Goal: Obtain resource: Obtain resource

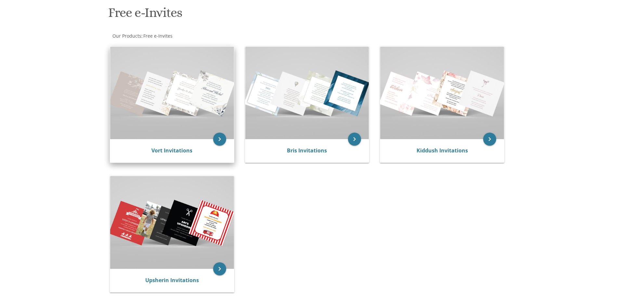
scroll to position [130, 0]
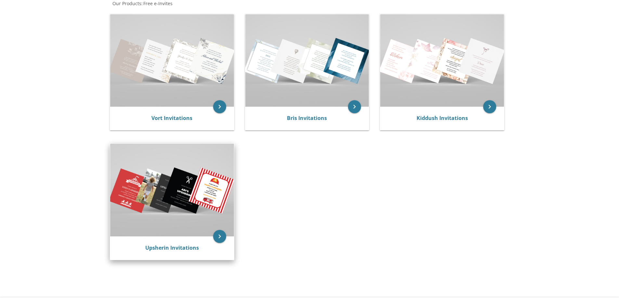
click at [184, 196] on img at bounding box center [172, 190] width 124 height 93
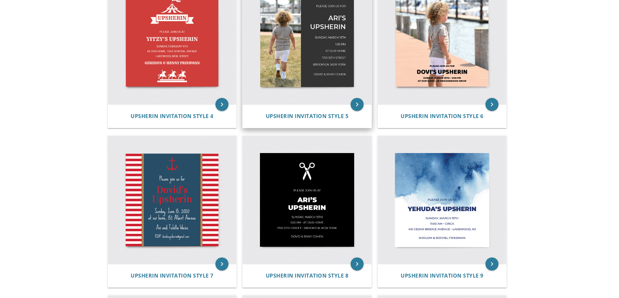
scroll to position [357, 0]
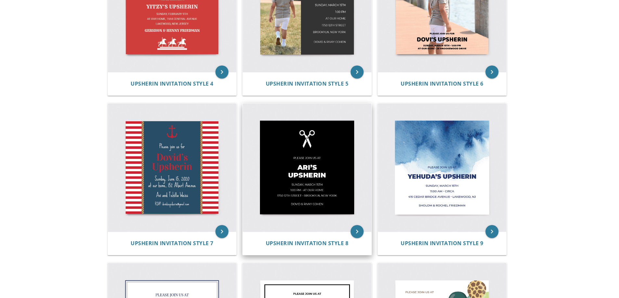
click at [340, 161] on img at bounding box center [307, 168] width 129 height 129
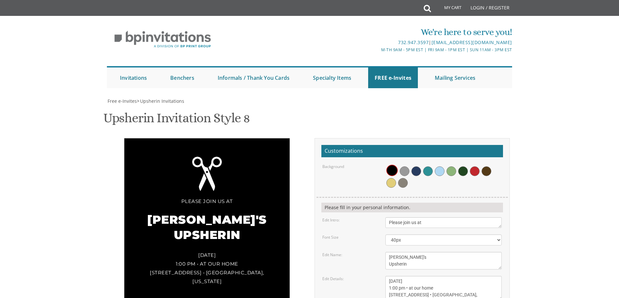
scroll to position [65, 0]
click at [390, 178] on span at bounding box center [391, 183] width 10 height 10
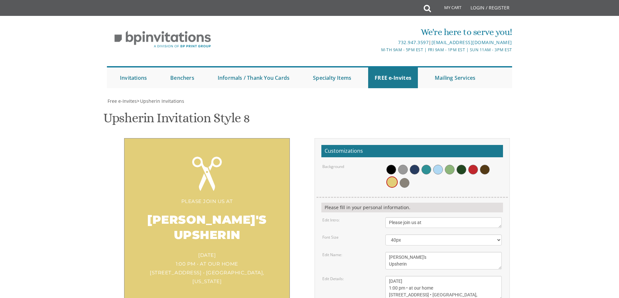
click at [200, 206] on div "Ari's Upsherin" at bounding box center [206, 228] width 139 height 45
drag, startPoint x: 402, startPoint y: 190, endPoint x: 372, endPoint y: 189, distance: 29.6
click at [372, 252] on div "Edit Name: Ari's Upsherin" at bounding box center [411, 261] width 189 height 18
type textarea "Pinchus's Upsherin"
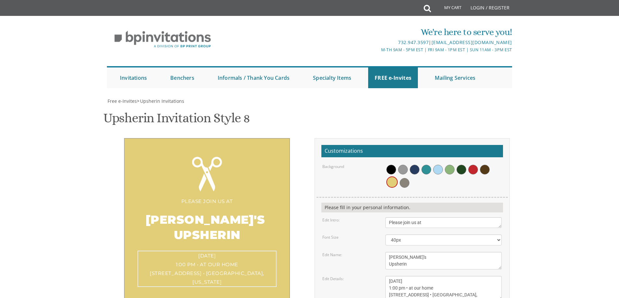
drag, startPoint x: 430, startPoint y: 215, endPoint x: 387, endPoint y: 215, distance: 42.9
click at [387, 276] on textarea "Sunday, March 15th 1:00 pm • at our home 1750 E. 12th Street • Brookyln, New Yo…" at bounding box center [443, 288] width 116 height 24
drag, startPoint x: 397, startPoint y: 224, endPoint x: 390, endPoint y: 223, distance: 7.5
click at [390, 276] on textarea "Sunday, March 15th 1:00 pm • at our home 1750 E. 12th Street • Brookyln, New Yo…" at bounding box center [443, 288] width 116 height 24
drag, startPoint x: 470, startPoint y: 232, endPoint x: 382, endPoint y: 233, distance: 88.7
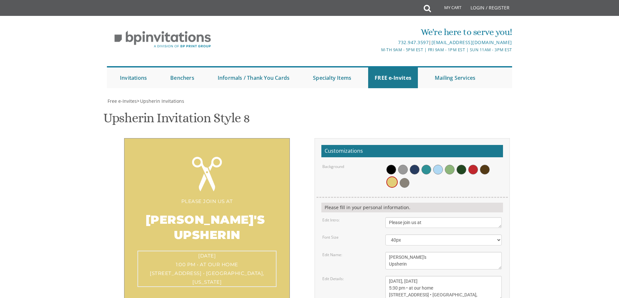
click at [384, 276] on div "Sunday, March 15th 1:00 pm • at our home 1750 E. 12th Street • Brookyln, New Yo…" at bounding box center [443, 288] width 126 height 24
type textarea "Today, August 18th 2025 5:30 pm • at our home 53 Clover Street Lakewood, NJ 087…"
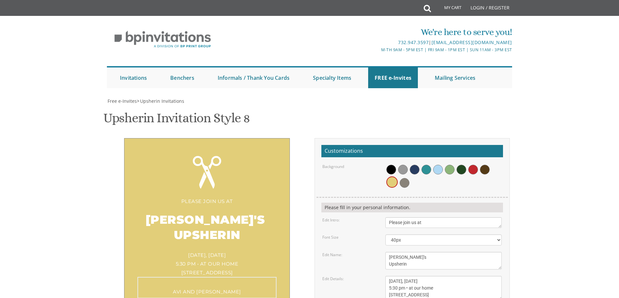
drag, startPoint x: 434, startPoint y: 246, endPoint x: 380, endPoint y: 245, distance: 53.9
type textarea "C"
type textarea "Moshe and Rochel Mandel"
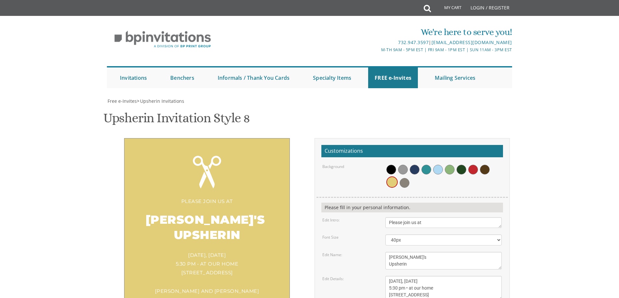
type input "[EMAIL_ADDRESS][DOMAIN_NAME]"
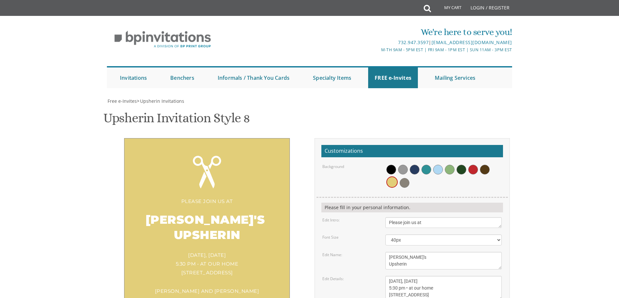
scroll to position [0, 0]
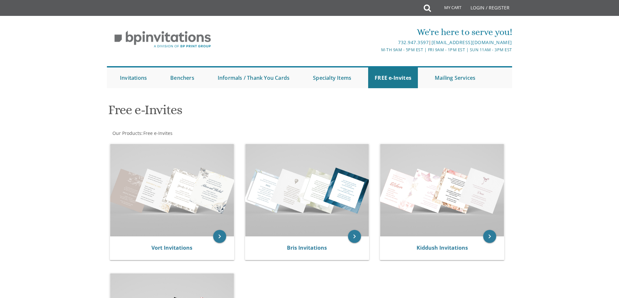
scroll to position [97, 0]
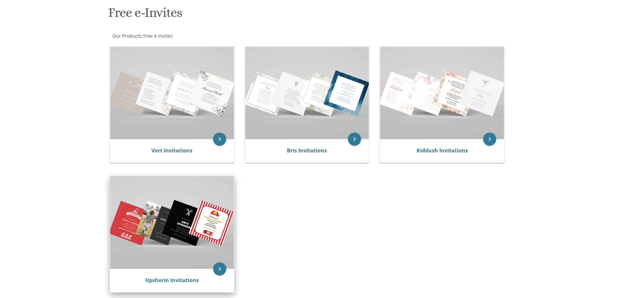
click at [169, 227] on img at bounding box center [172, 222] width 124 height 93
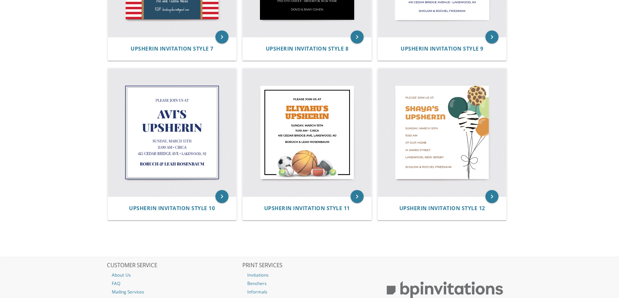
scroll to position [585, 0]
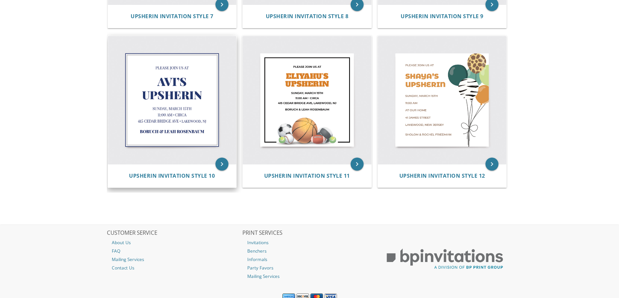
click at [171, 145] on img at bounding box center [172, 100] width 129 height 129
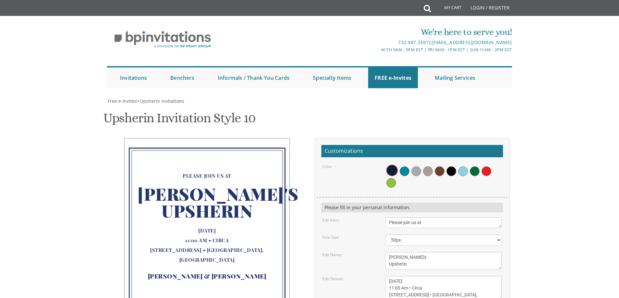
scroll to position [97, 0]
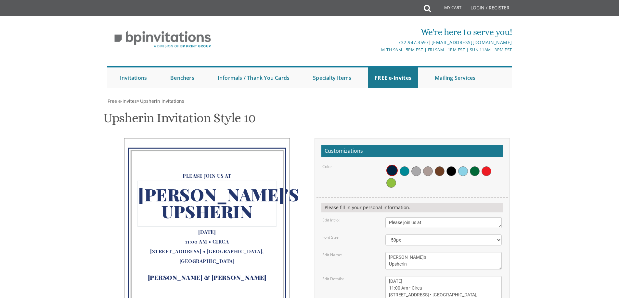
drag, startPoint x: 402, startPoint y: 158, endPoint x: 384, endPoint y: 158, distance: 18.5
click at [384, 252] on div "[PERSON_NAME]'s Upsherin" at bounding box center [443, 261] width 126 height 18
type textarea "[PERSON_NAME]'s Upsherin"
drag, startPoint x: 433, startPoint y: 182, endPoint x: 384, endPoint y: 182, distance: 49.4
click at [384, 276] on div "[DATE] 11:00 Am • Circa [STREET_ADDRESS] • [GEOGRAPHIC_DATA], [GEOGRAPHIC_DATA]" at bounding box center [443, 288] width 126 height 24
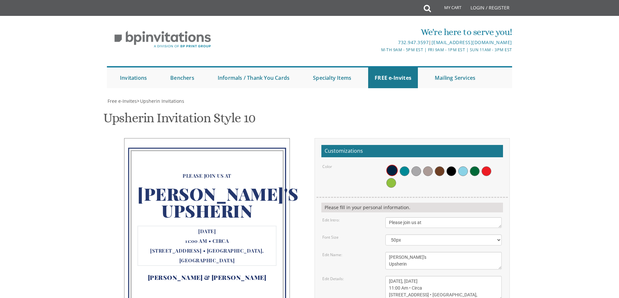
click at [395, 276] on textarea "[DATE] 11:00 Am • Circa [STREET_ADDRESS] • [GEOGRAPHIC_DATA], [GEOGRAPHIC_DATA]" at bounding box center [443, 288] width 116 height 24
drag, startPoint x: 400, startPoint y: 191, endPoint x: 388, endPoint y: 187, distance: 12.2
click at [388, 276] on textarea "[DATE] 11:00 Am • Circa [STREET_ADDRESS] • [GEOGRAPHIC_DATA], [GEOGRAPHIC_DATA]" at bounding box center [443, 288] width 116 height 24
click at [392, 276] on textarea "[DATE] 11:00 Am • Circa [STREET_ADDRESS] • [GEOGRAPHIC_DATA], [GEOGRAPHIC_DATA]" at bounding box center [443, 288] width 116 height 24
drag, startPoint x: 399, startPoint y: 192, endPoint x: 387, endPoint y: 191, distance: 12.1
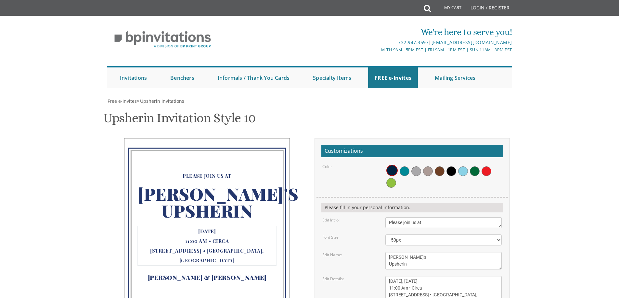
click at [387, 276] on textarea "[DATE] 11:00 Am • Circa [STREET_ADDRESS] • [GEOGRAPHIC_DATA], [GEOGRAPHIC_DATA]" at bounding box center [443, 288] width 116 height 24
click at [399, 276] on textarea "[DATE] 11:00 Am • Circa [STREET_ADDRESS] • [GEOGRAPHIC_DATA], [GEOGRAPHIC_DATA]" at bounding box center [443, 288] width 116 height 24
click at [412, 276] on textarea "[DATE] 11:00 Am • Circa [STREET_ADDRESS] • [GEOGRAPHIC_DATA], [GEOGRAPHIC_DATA]" at bounding box center [443, 288] width 116 height 24
drag, startPoint x: 387, startPoint y: 196, endPoint x: 432, endPoint y: 196, distance: 44.5
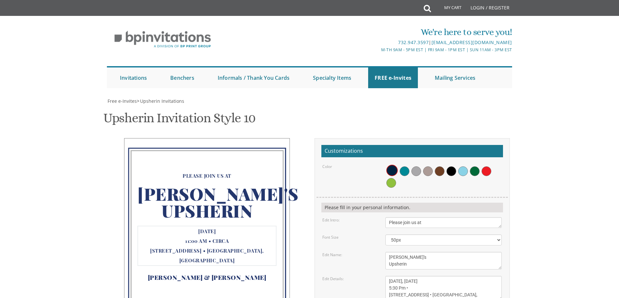
click at [432, 276] on textarea "[DATE] 11:00 Am • Circa [STREET_ADDRESS] • [GEOGRAPHIC_DATA], [GEOGRAPHIC_DATA]" at bounding box center [443, 288] width 116 height 24
type textarea "[DATE], [DATE] 5:30 Pm • [STREET_ADDRESS] • [GEOGRAPHIC_DATA], [GEOGRAPHIC_DATA]"
drag, startPoint x: 444, startPoint y: 214, endPoint x: 380, endPoint y: 213, distance: 63.7
type textarea "[PERSON_NAME] and [PERSON_NAME]"
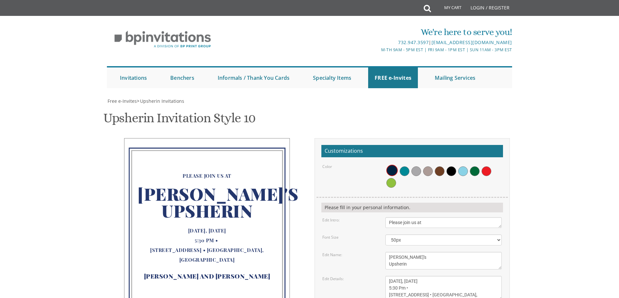
type input "[EMAIL_ADDRESS][DOMAIN_NAME]"
